Goal: Information Seeking & Learning: Learn about a topic

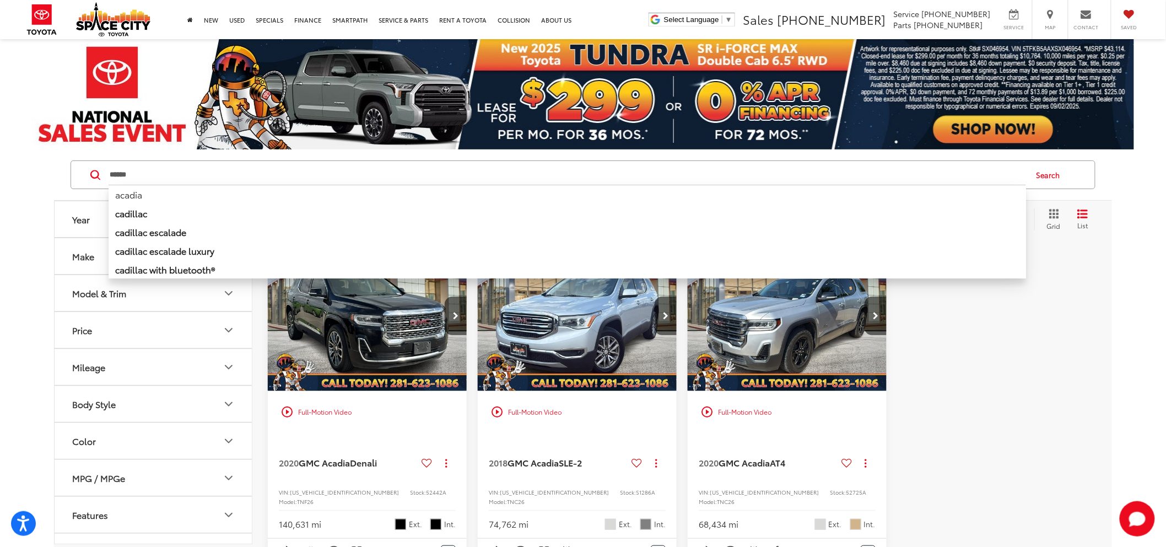
drag, startPoint x: 211, startPoint y: 175, endPoint x: -46, endPoint y: 153, distance: 258.3
click at [0, 153] on html "Accessibility Screen-Reader Guide, Feedback, and Issue Reporting | New window S…" at bounding box center [583, 273] width 1166 height 547
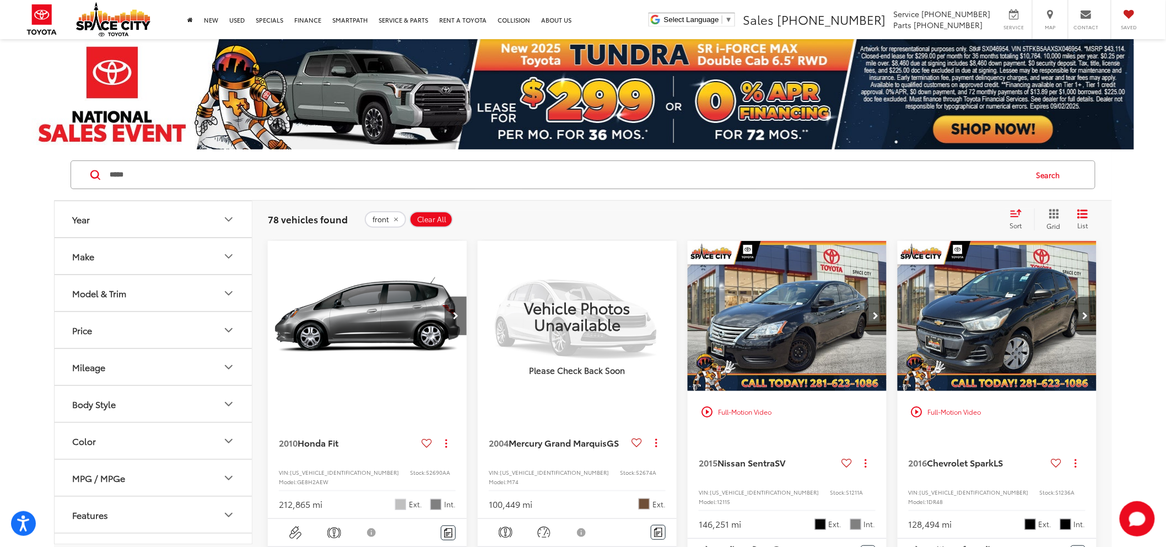
scroll to position [306, 0]
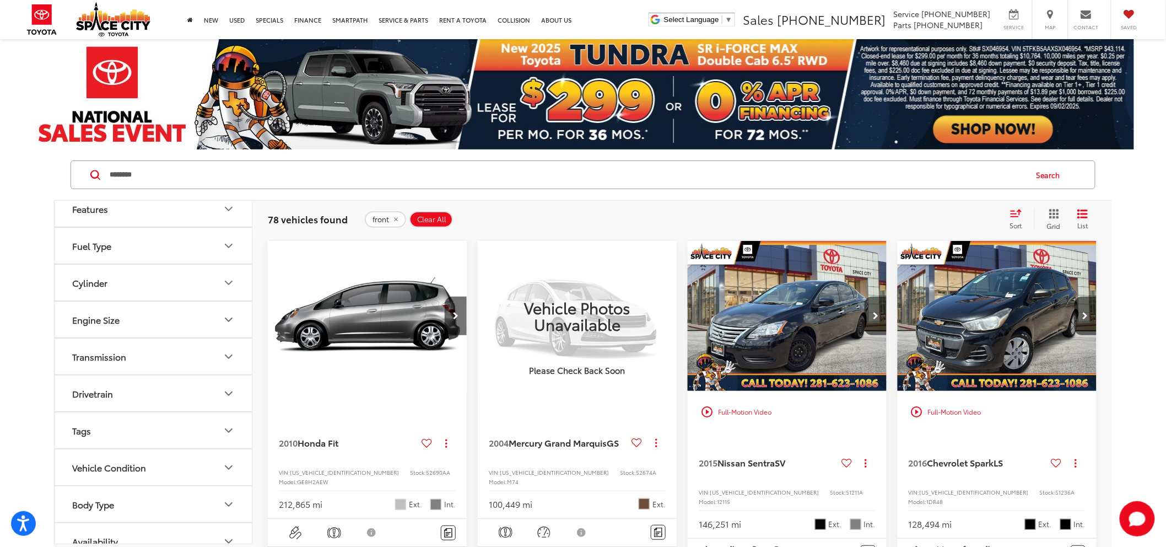
type input "********"
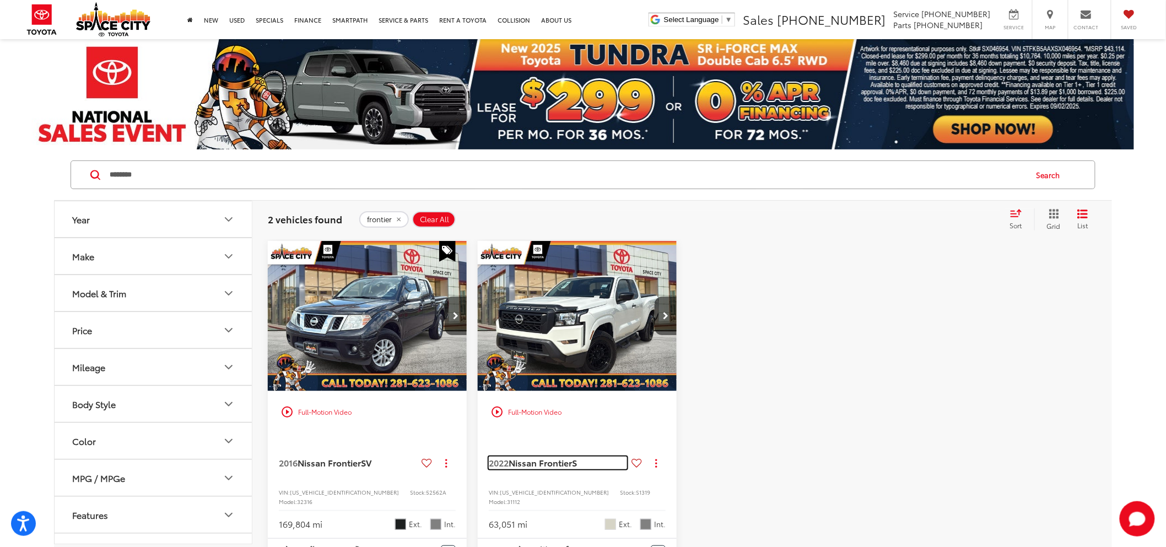
click at [505, 466] on span "2022" at bounding box center [499, 462] width 20 height 13
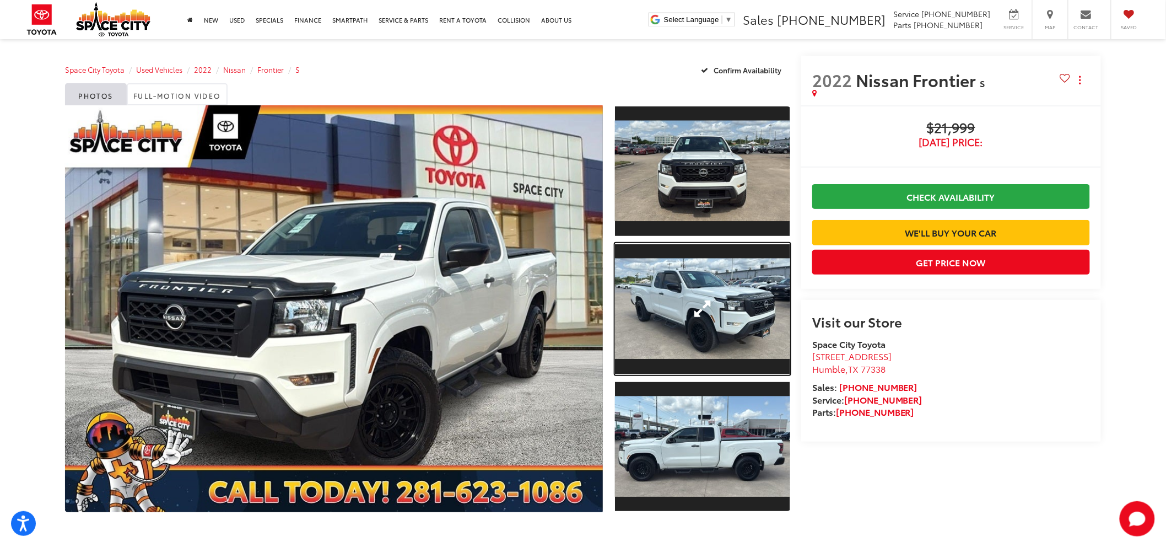
click at [703, 331] on link "Expand Photo 2" at bounding box center [702, 309] width 175 height 132
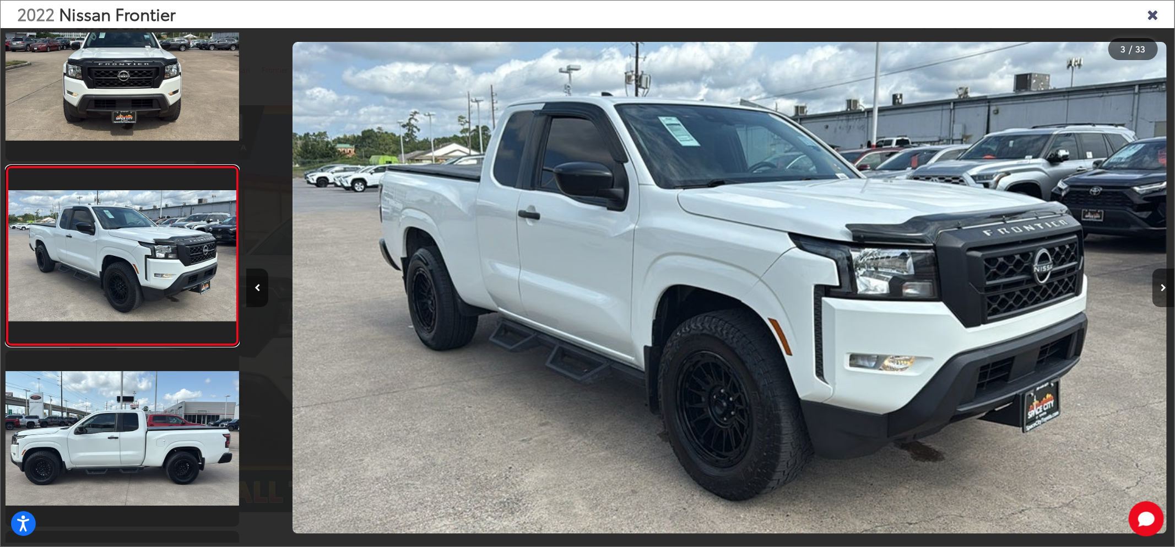
scroll to position [0, 1857]
